Goal: Find contact information: Find contact information

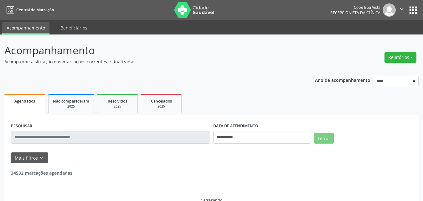
click at [29, 156] on button "Mais filtros keyboard_arrow_down" at bounding box center [29, 157] width 37 height 11
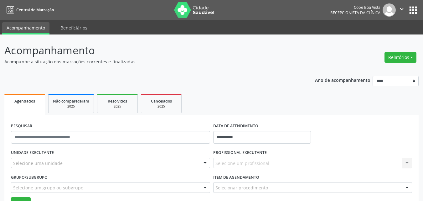
scroll to position [73, 0]
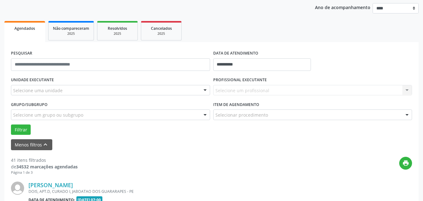
click at [51, 98] on div "UNIDADE EXECUTANTE Selecione uma unidade Todos as unidades Cope Boa Vista Nenhu…" at bounding box center [110, 87] width 202 height 24
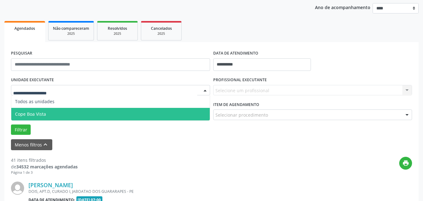
click at [45, 110] on span "Cope Boa Vista" at bounding box center [110, 114] width 198 height 13
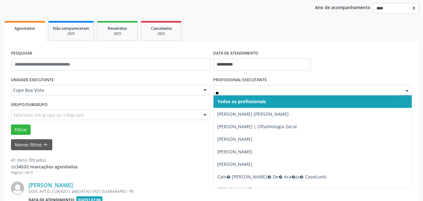
type input "***"
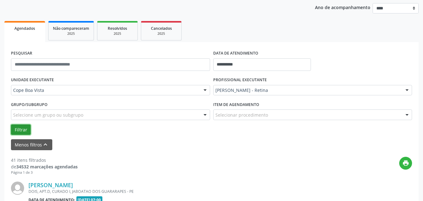
click at [25, 126] on button "Filtrar" at bounding box center [21, 129] width 20 height 11
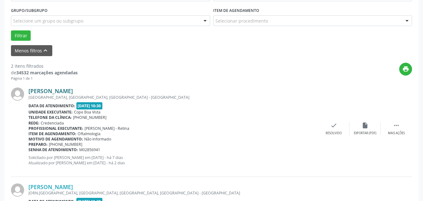
click at [73, 92] on link "[PERSON_NAME]" at bounding box center [50, 90] width 44 height 7
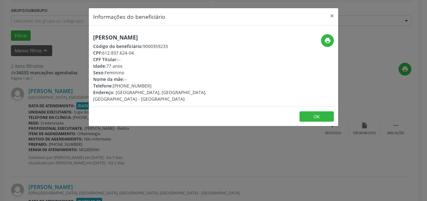
click at [127, 35] on h5 "[PERSON_NAME]" at bounding box center [172, 37] width 158 height 7
click at [126, 35] on h5 "[PERSON_NAME]" at bounding box center [172, 37] width 158 height 7
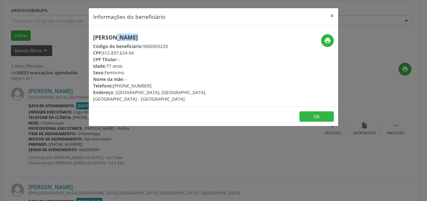
drag, startPoint x: 115, startPoint y: 85, endPoint x: 146, endPoint y: 86, distance: 31.6
click at [146, 86] on div "Telefone: [PHONE_NUMBER]" at bounding box center [172, 85] width 158 height 7
copy div "[PHONE_NUMBER]"
click at [331, 111] on button "OK" at bounding box center [317, 116] width 34 height 11
